Goal: Transaction & Acquisition: Obtain resource

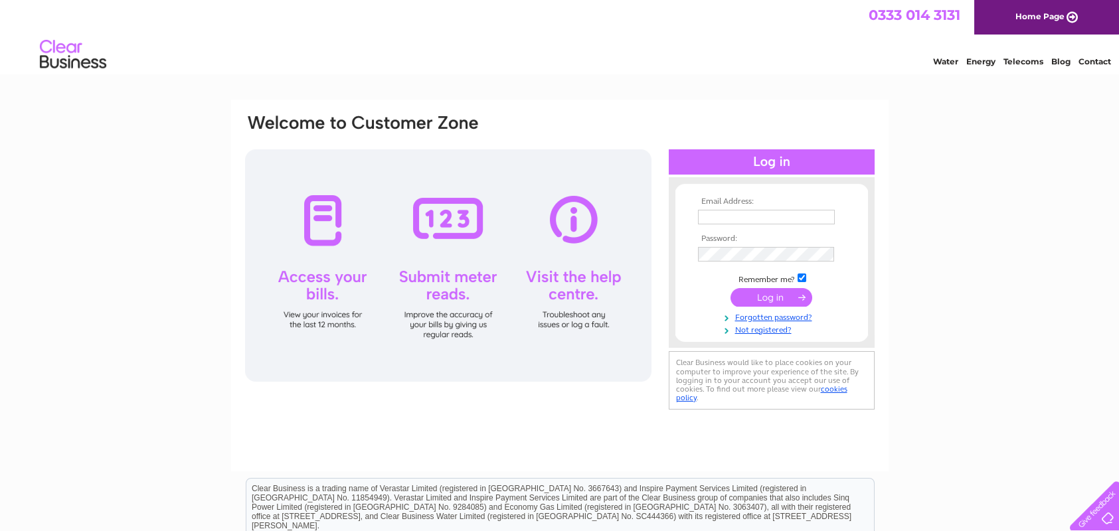
type input "[EMAIL_ADDRESS][DOMAIN_NAME]"
click at [786, 302] on input "submit" at bounding box center [771, 297] width 82 height 19
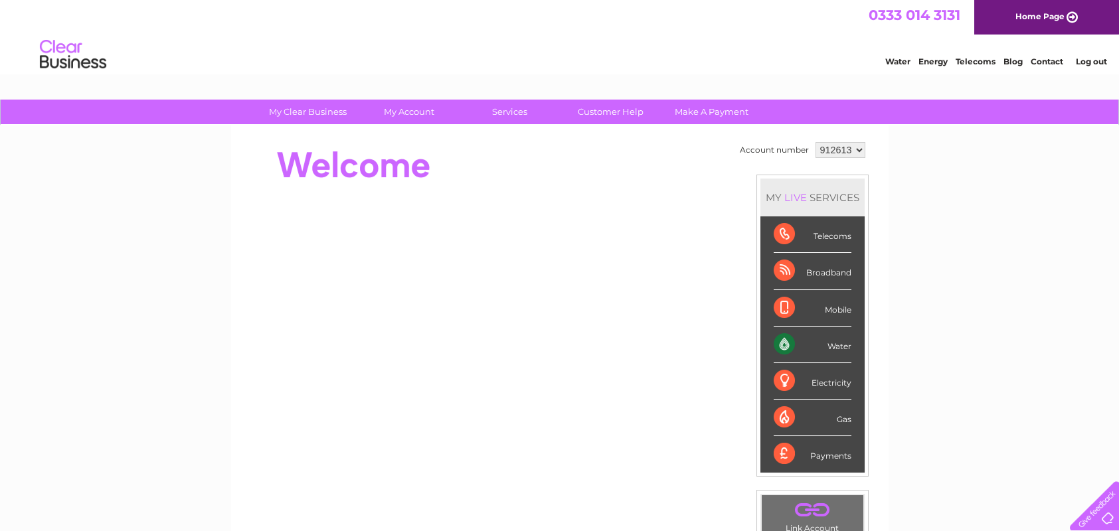
click at [828, 347] on div "Water" at bounding box center [812, 345] width 78 height 37
click at [832, 144] on select "912613 991965" at bounding box center [840, 150] width 50 height 16
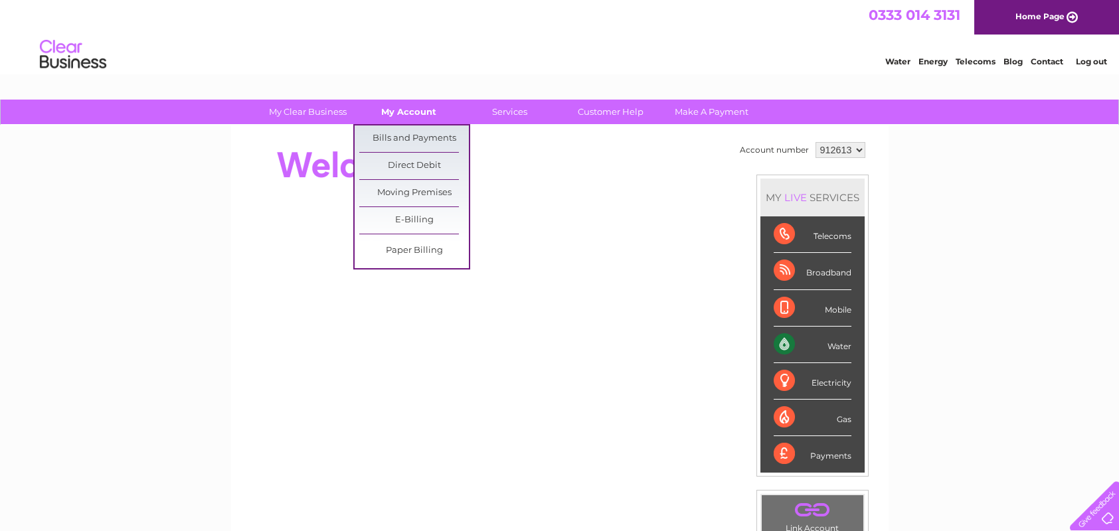
click at [410, 105] on link "My Account" at bounding box center [409, 112] width 110 height 25
click at [414, 134] on link "Bills and Payments" at bounding box center [414, 138] width 110 height 27
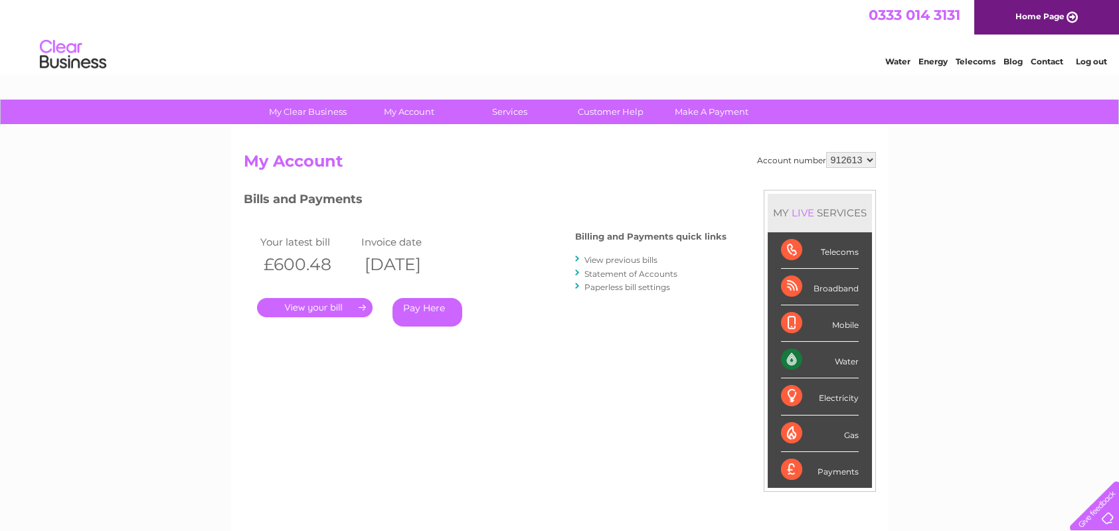
click at [613, 261] on link "View previous bills" at bounding box center [620, 260] width 73 height 10
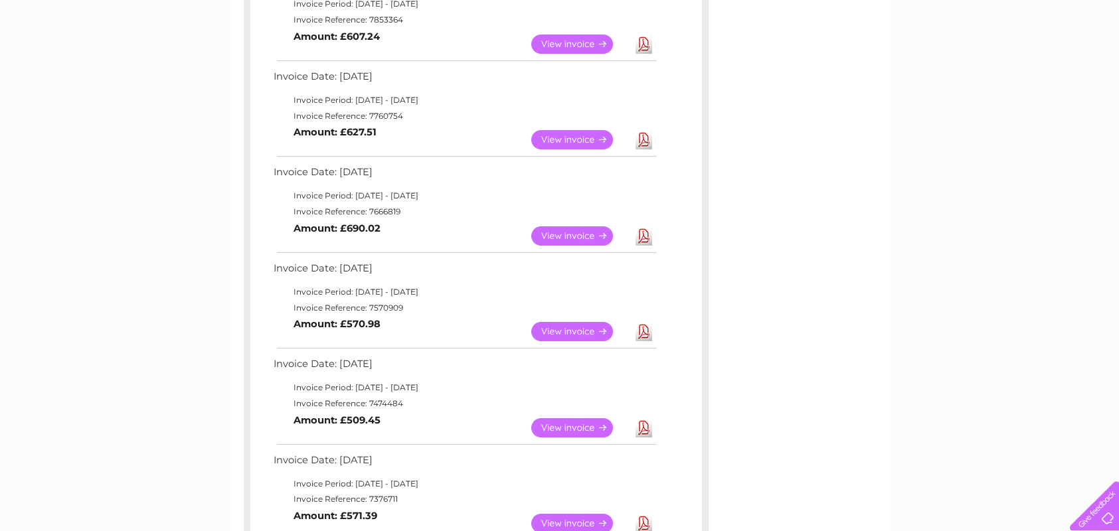
scroll to position [531, 0]
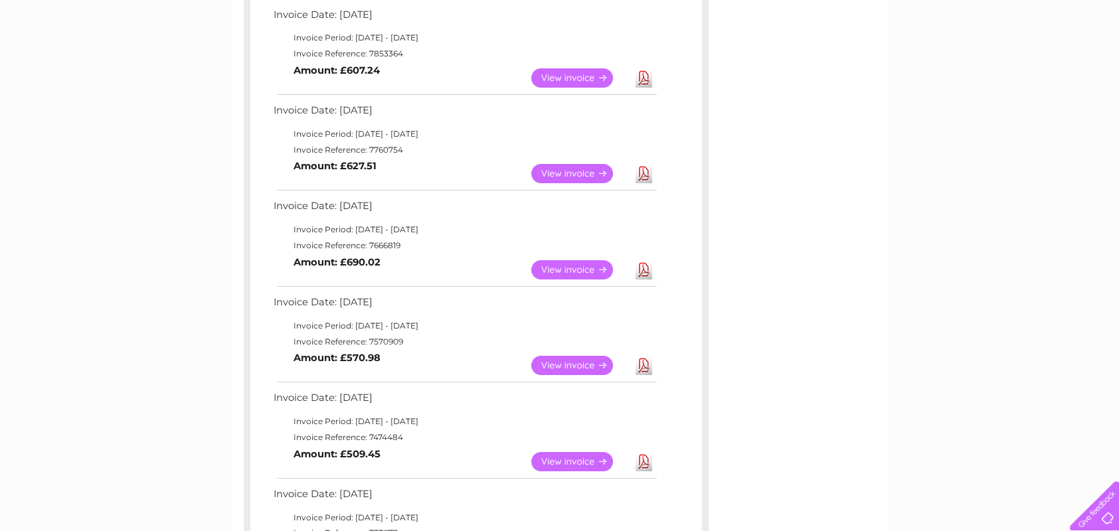
click at [594, 267] on link "View" at bounding box center [580, 269] width 98 height 19
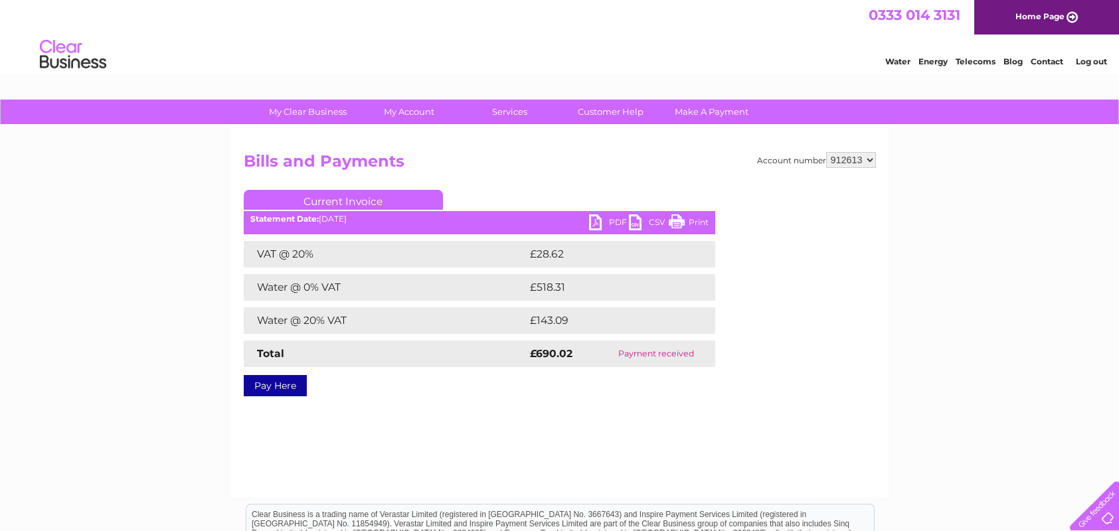
click at [603, 220] on link "PDF" at bounding box center [609, 223] width 40 height 19
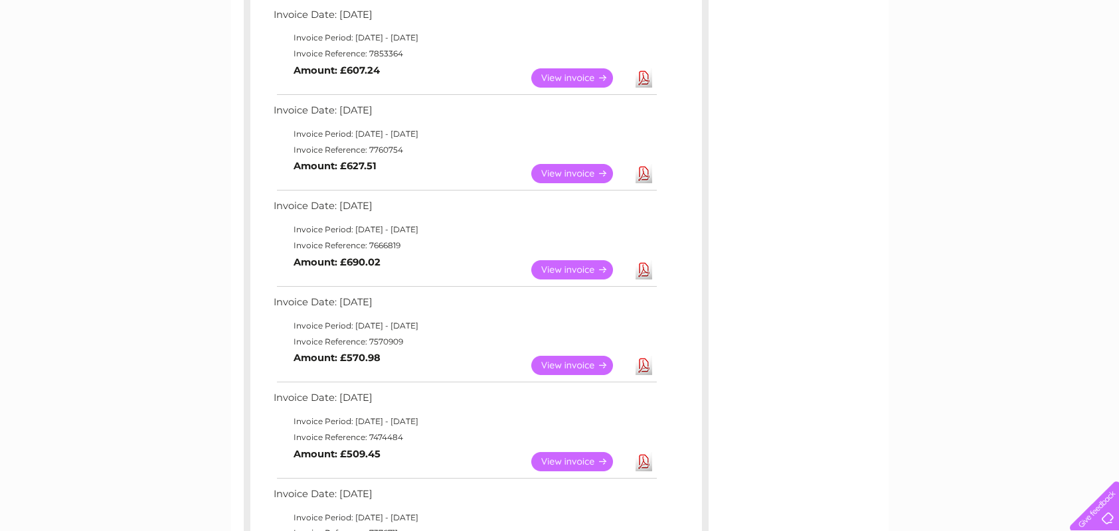
click at [581, 176] on link "View" at bounding box center [580, 173] width 98 height 19
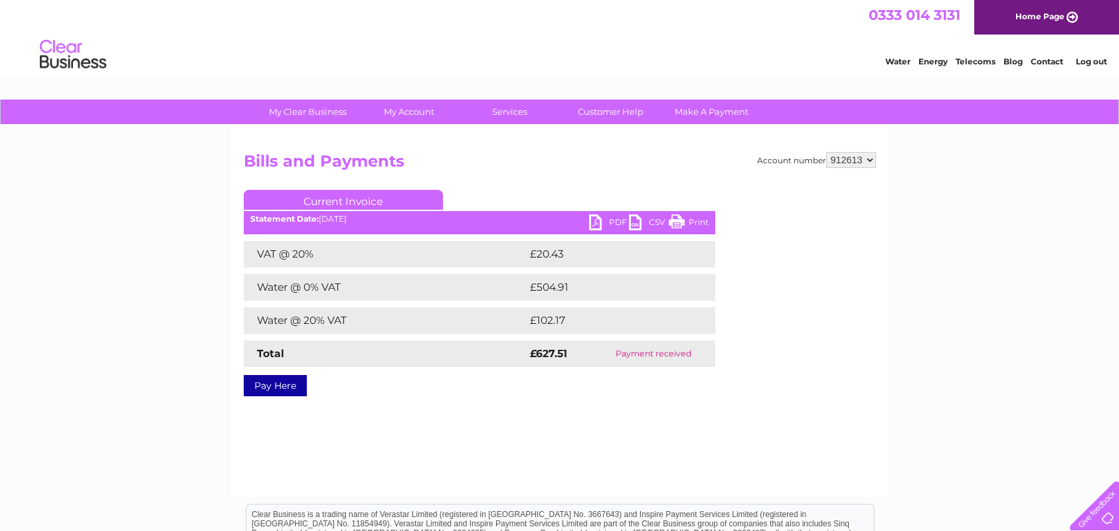
click at [616, 219] on link "PDF" at bounding box center [609, 223] width 40 height 19
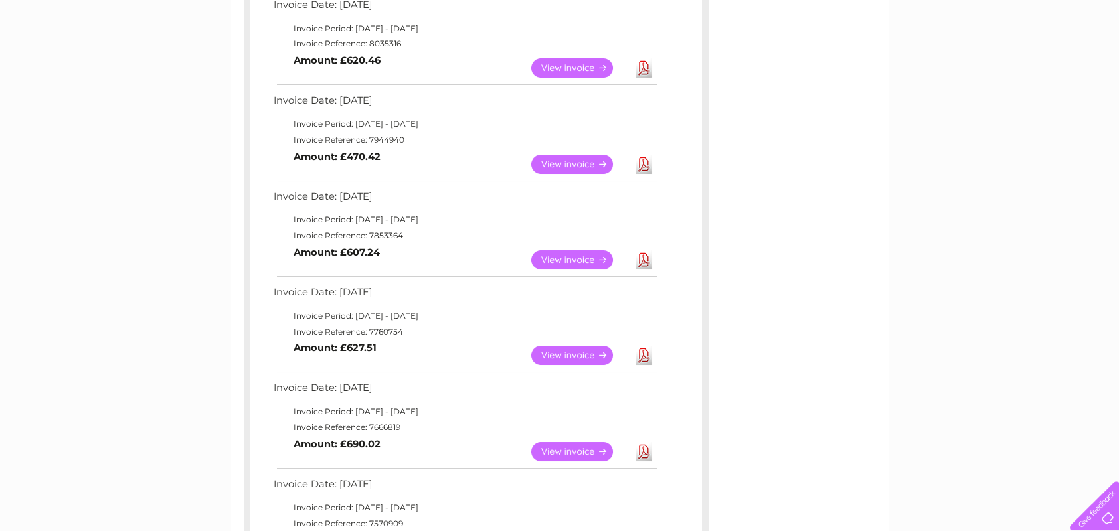
scroll to position [332, 0]
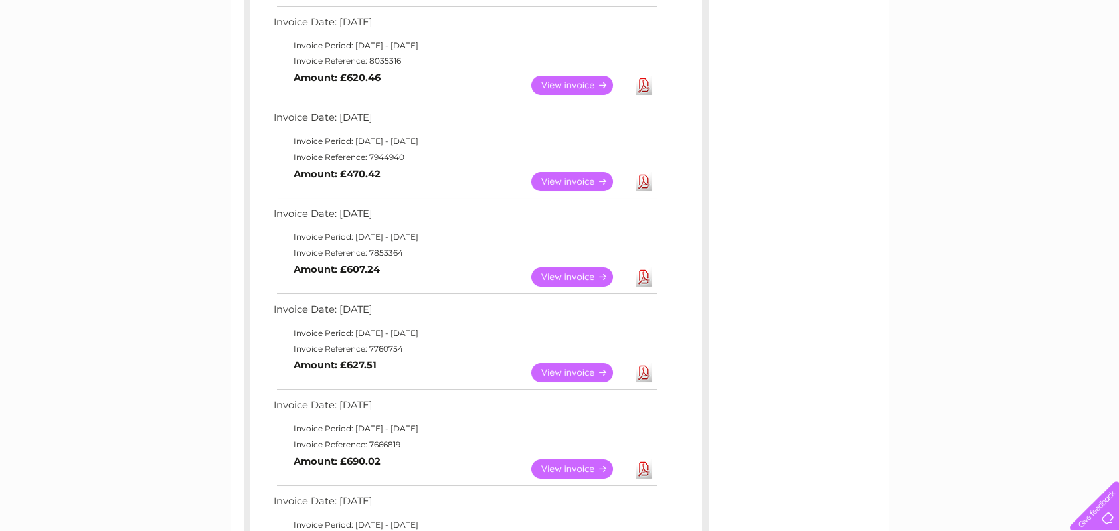
click at [641, 278] on link "Download" at bounding box center [643, 277] width 17 height 19
click at [641, 179] on link "Download" at bounding box center [643, 181] width 17 height 19
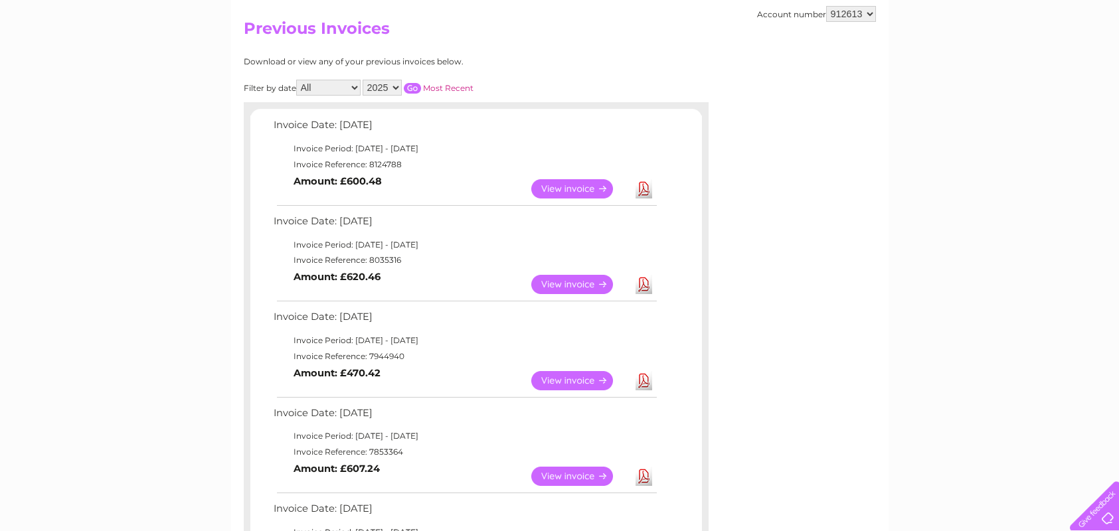
scroll to position [133, 0]
click at [589, 287] on link "View" at bounding box center [580, 284] width 98 height 19
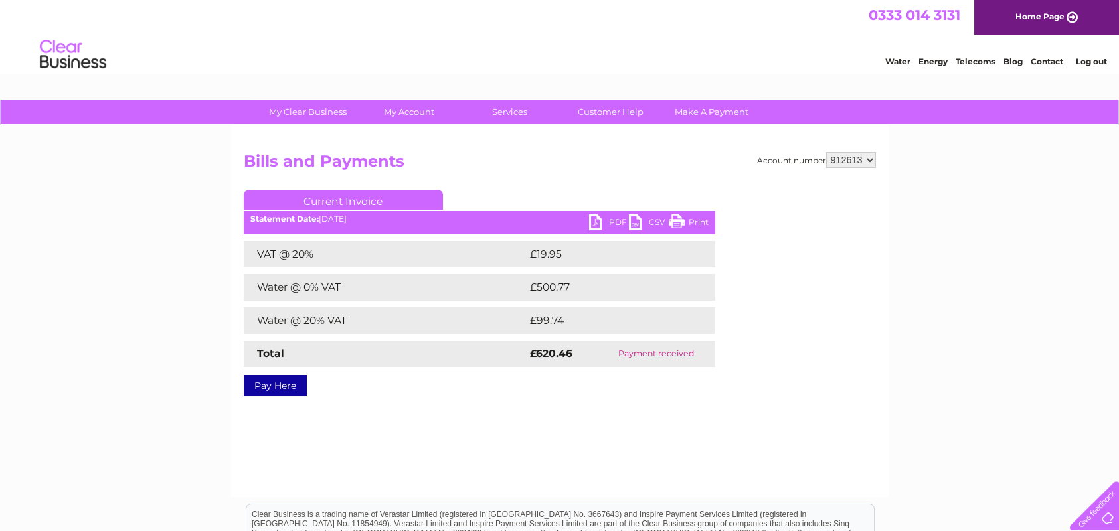
click at [611, 224] on link "PDF" at bounding box center [609, 223] width 40 height 19
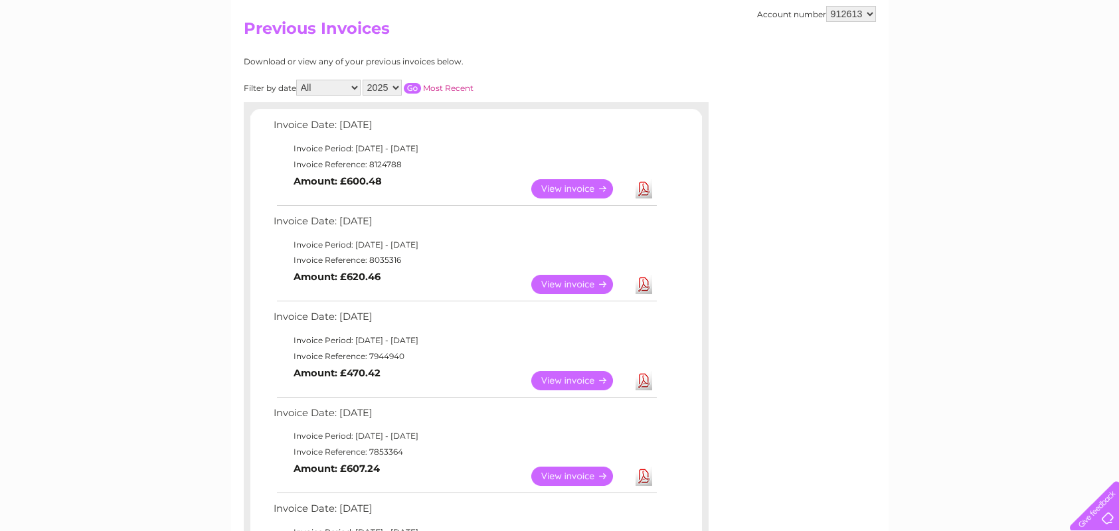
click at [643, 185] on link "Download" at bounding box center [643, 188] width 17 height 19
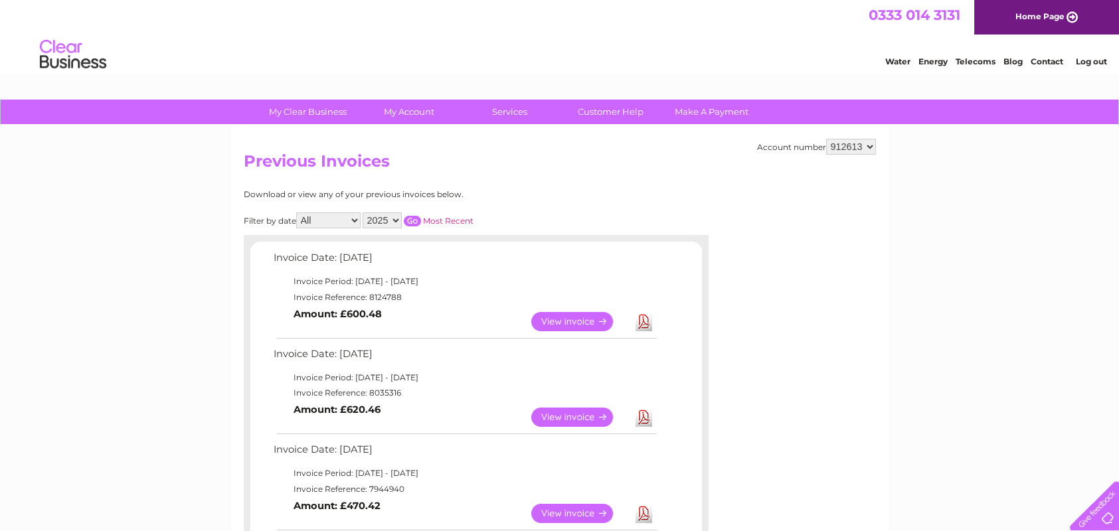
click at [398, 220] on select "2025 2024 2023 2022" at bounding box center [381, 220] width 39 height 16
select select "2024"
click at [363, 212] on select "2025 2024 2023 2022" at bounding box center [381, 220] width 39 height 16
click at [701, 165] on h2 "Previous Invoices" at bounding box center [560, 164] width 632 height 25
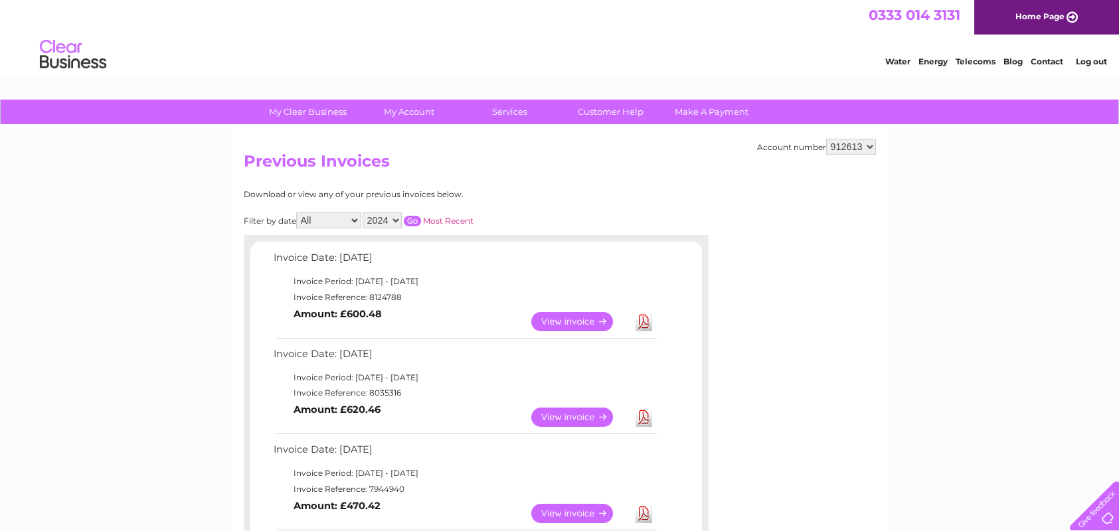
click at [414, 222] on input "button" at bounding box center [412, 221] width 17 height 11
click at [388, 216] on select "2025 2024 2023 2022" at bounding box center [381, 220] width 39 height 16
click at [363, 212] on select "2025 2024 2023 2022" at bounding box center [381, 220] width 39 height 16
click at [412, 219] on input "button" at bounding box center [412, 221] width 17 height 11
click at [858, 149] on select "912613 991965" at bounding box center [851, 147] width 50 height 16
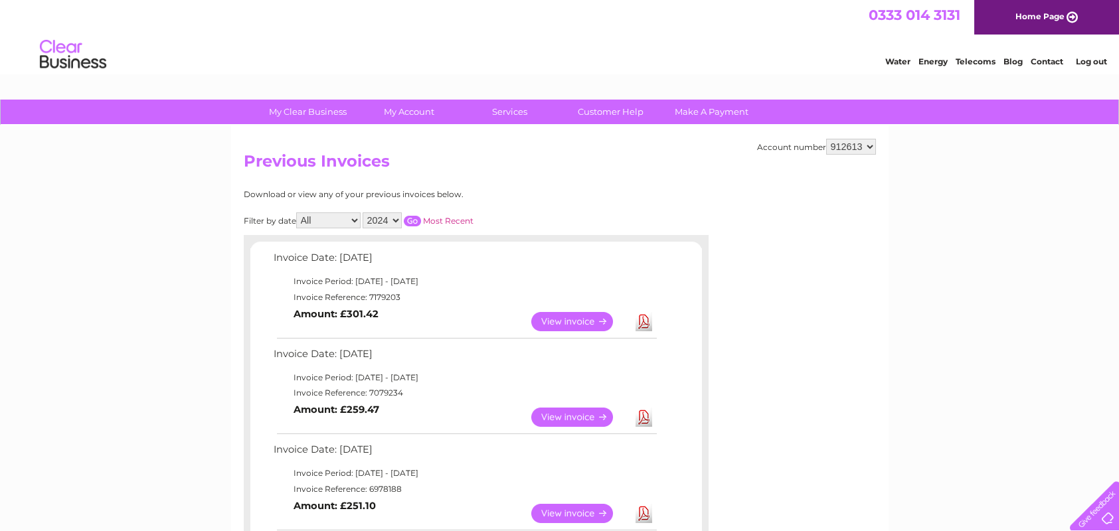
click at [573, 195] on div "Download or view any of your previous invoices below." at bounding box center [418, 194] width 349 height 9
click at [847, 149] on select "912613 991965" at bounding box center [851, 147] width 50 height 16
select select "991965"
click at [826, 139] on select "912613 991965" at bounding box center [851, 147] width 50 height 16
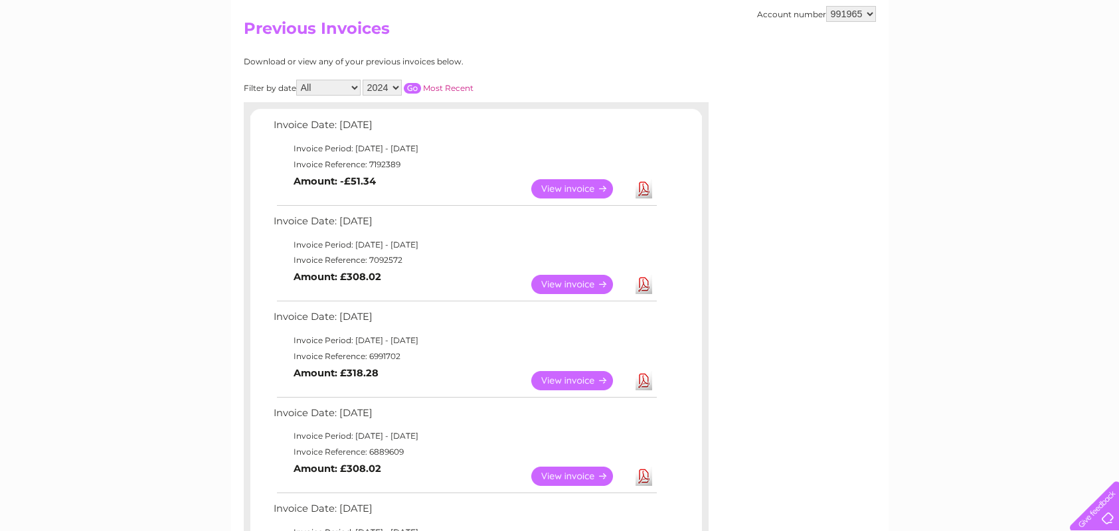
scroll to position [66, 0]
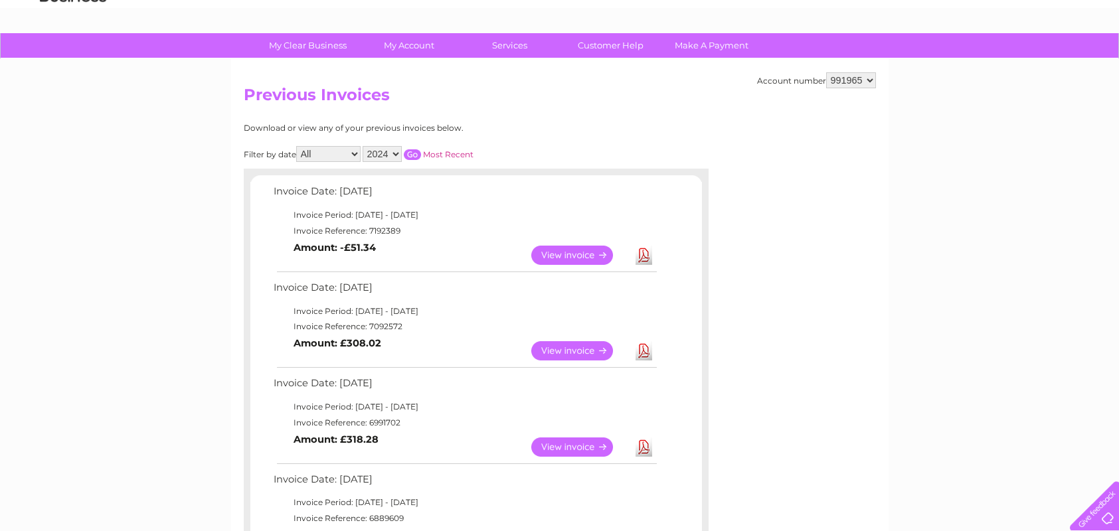
click at [568, 257] on link "View" at bounding box center [580, 255] width 98 height 19
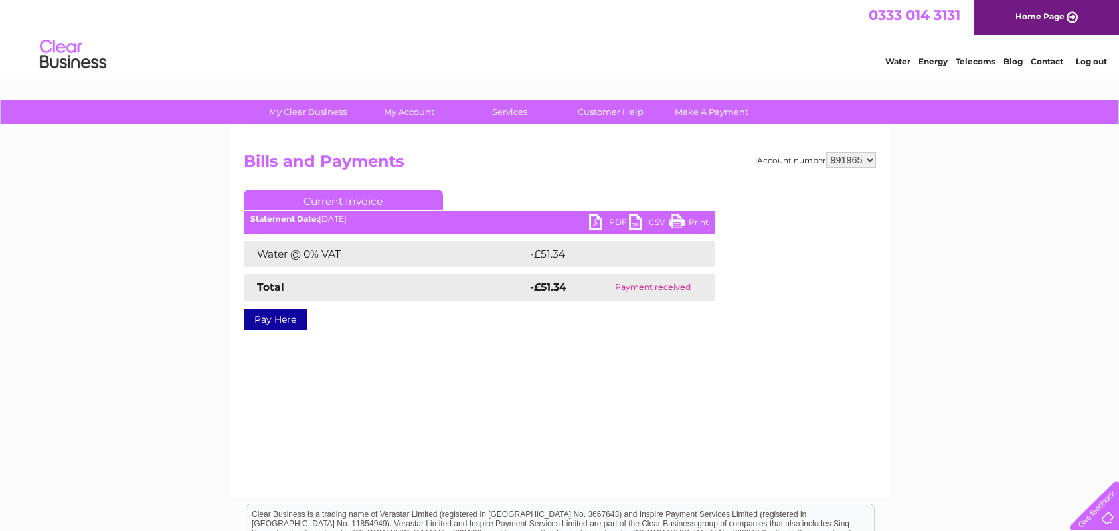
click at [613, 218] on link "PDF" at bounding box center [609, 223] width 40 height 19
